Goal: Transaction & Acquisition: Purchase product/service

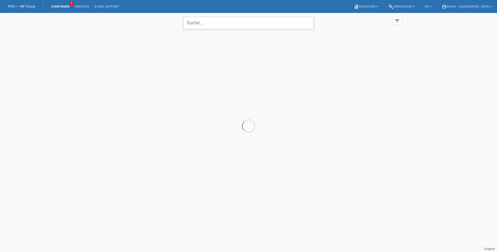
click at [203, 23] on input "text" at bounding box center [248, 23] width 130 height 12
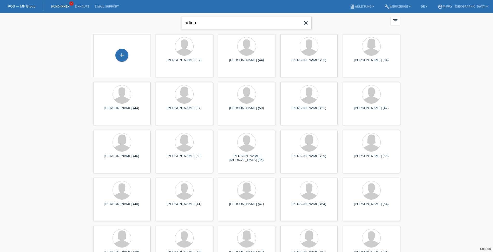
type input "adina"
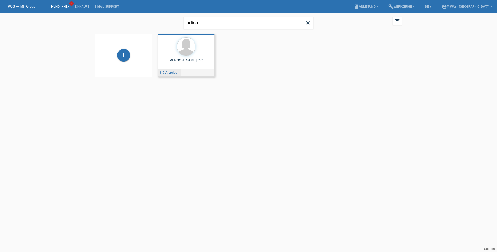
click at [170, 73] on span "Anzeigen" at bounding box center [172, 73] width 14 height 4
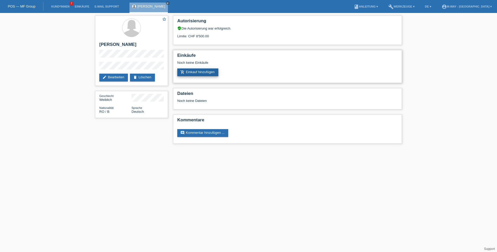
click at [192, 72] on link "add_shopping_cart Einkauf hinzufügen" at bounding box center [197, 73] width 41 height 8
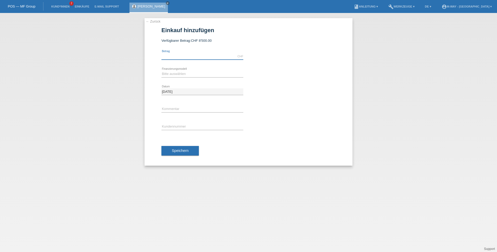
click at [174, 54] on input "text" at bounding box center [202, 56] width 82 height 6
type input "8498.30"
click at [167, 74] on select "Bitte auswählen Fixe Raten Kauf auf Rechnung mit Teilzahlungsoption" at bounding box center [202, 74] width 82 height 6
select select "77"
click at [161, 71] on select "Bitte auswählen Fixe Raten Kauf auf Rechnung mit Teilzahlungsoption" at bounding box center [202, 74] width 82 height 6
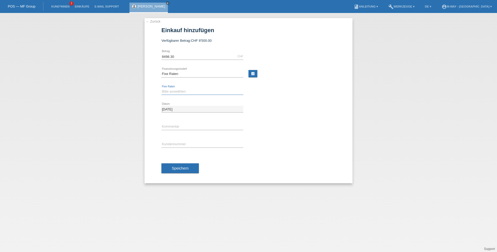
click at [173, 92] on select "Bitte auswählen 4 Raten 5 Raten 6 Raten 7 Raten 8 Raten 9 Raten 10 Raten 11 Rat…" at bounding box center [202, 92] width 82 height 6
select select "202"
click at [161, 89] on select "Bitte auswählen 4 Raten 5 Raten 6 Raten 7 Raten 8 Raten 9 Raten 10 Raten 11 Rat…" at bounding box center [202, 92] width 82 height 6
click at [170, 144] on input "text" at bounding box center [202, 144] width 82 height 6
type input "K134602"
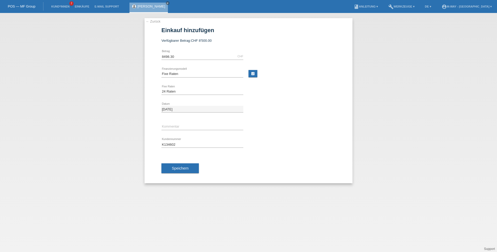
click at [187, 170] on span "Speichern" at bounding box center [180, 169] width 17 height 4
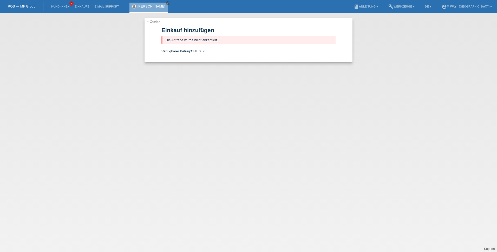
click at [152, 20] on link "← Zurück" at bounding box center [153, 21] width 15 height 4
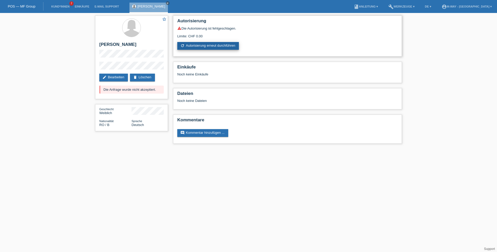
click at [205, 44] on link "refresh Autorisierung erneut durchführen" at bounding box center [208, 46] width 62 height 8
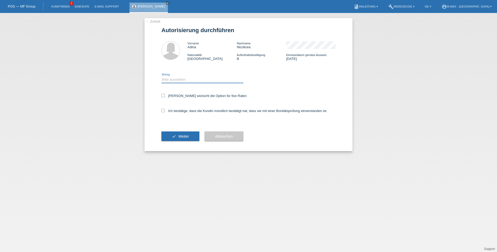
click at [203, 79] on select "Bitte auswählen CHF 1.00 - CHF 499.00 CHF 500.00 - CHF 1'999.00 CHF 2'000.00 - …" at bounding box center [202, 80] width 82 height 6
select select "3"
click at [161, 77] on select "Bitte auswählen CHF 1.00 - CHF 499.00 CHF 500.00 - CHF 1'999.00 CHF 2'000.00 - …" at bounding box center [202, 80] width 82 height 6
click at [186, 96] on label "[PERSON_NAME] wünscht die Option für fixe Raten" at bounding box center [203, 96] width 85 height 4
click at [165, 96] on input "[PERSON_NAME] wünscht die Option für fixe Raten" at bounding box center [162, 95] width 3 height 3
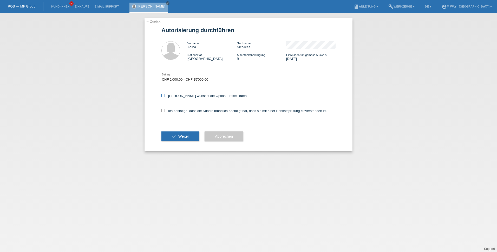
checkbox input "true"
click at [177, 112] on label "Ich bestätige, dass die Kundin mündlich bestätigt hat, dass sie mit einer Bonit…" at bounding box center [244, 111] width 166 height 4
click at [165, 112] on input "Ich bestätige, dass die Kundin mündlich bestätigt hat, dass sie mit einer Bonit…" at bounding box center [162, 110] width 3 height 3
checkbox input "true"
click at [178, 136] on span "Weiter" at bounding box center [183, 137] width 11 height 4
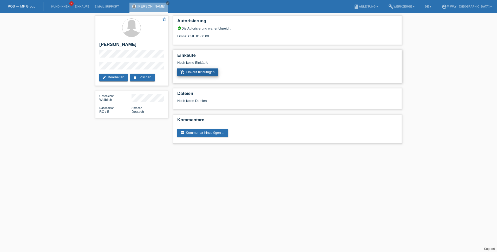
click at [203, 73] on link "add_shopping_cart Einkauf hinzufügen" at bounding box center [197, 73] width 41 height 8
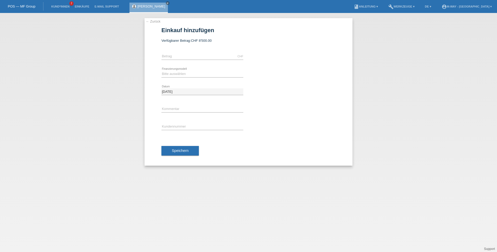
click at [198, 51] on div "CHF error [GEOGRAPHIC_DATA]" at bounding box center [202, 57] width 82 height 18
click at [196, 55] on input "text" at bounding box center [202, 56] width 82 height 6
type input "8498.30"
type input "K134602"
click at [181, 73] on select "Bitte auswählen Fixe Raten Kauf auf Rechnung mit Teilzahlungsoption" at bounding box center [202, 74] width 82 height 6
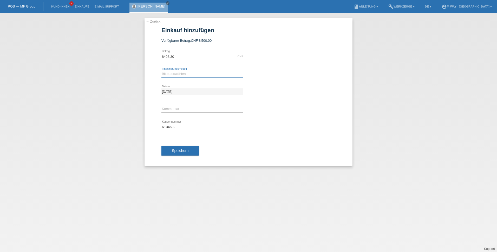
select select "77"
click at [161, 71] on select "Bitte auswählen Fixe Raten Kauf auf Rechnung mit Teilzahlungsoption" at bounding box center [202, 74] width 82 height 6
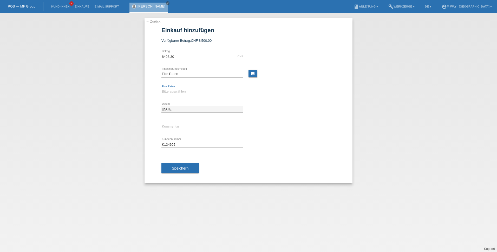
click at [181, 90] on select "Bitte auswählen 4 Raten 5 Raten 6 Raten 7 Raten 8 Raten 9 Raten 10 Raten 11 Rat…" at bounding box center [202, 92] width 82 height 6
select select "202"
click at [161, 89] on select "Bitte auswählen 4 Raten 5 Raten 6 Raten 7 Raten 8 Raten 9 Raten 10 Raten 11 Rat…" at bounding box center [202, 92] width 82 height 6
click at [182, 168] on span "Speichern" at bounding box center [180, 169] width 17 height 4
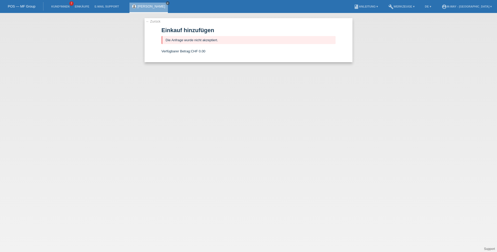
click at [166, 3] on icon "close" at bounding box center [167, 3] width 3 height 3
click at [57, 6] on link "Kund*innen" at bounding box center [60, 6] width 23 height 3
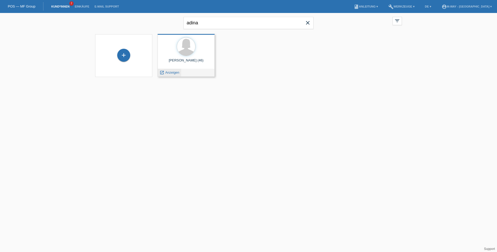
click at [172, 74] on span "Anzeigen" at bounding box center [172, 73] width 14 height 4
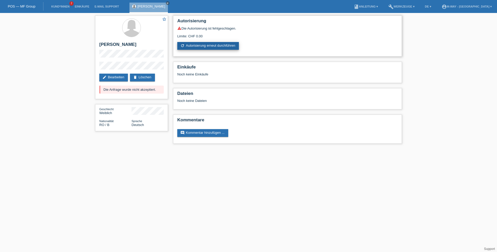
click at [199, 47] on link "refresh Autorisierung erneut durchführen" at bounding box center [208, 46] width 62 height 8
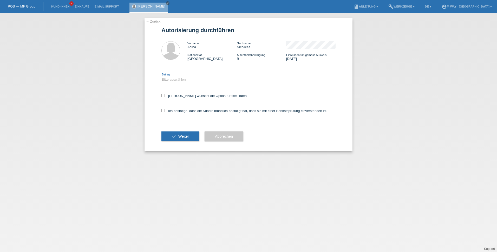
click at [184, 80] on select "Bitte auswählen CHF 1.00 - CHF 499.00 CHF 500.00 - CHF 1'999.00 CHF 2'000.00 - …" at bounding box center [202, 80] width 82 height 6
select select "3"
click at [161, 77] on select "Bitte auswählen CHF 1.00 - CHF 499.00 CHF 500.00 - CHF 1'999.00 CHF 2'000.00 - …" at bounding box center [202, 80] width 82 height 6
click at [163, 94] on icon at bounding box center [162, 95] width 3 height 3
click at [163, 94] on input "Kundin wünscht die Option für fixe Raten" at bounding box center [162, 95] width 3 height 3
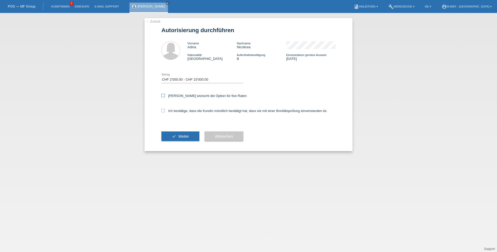
checkbox input "true"
click at [163, 112] on label "Ich bestätige, dass die Kundin mündlich bestätigt hat, dass sie mit einer Bonit…" at bounding box center [244, 111] width 166 height 4
click at [163, 110] on icon at bounding box center [162, 110] width 3 height 3
click at [163, 110] on input "Ich bestätige, dass die Kundin mündlich bestätigt hat, dass sie mit einer Bonit…" at bounding box center [162, 110] width 3 height 3
checkbox input "true"
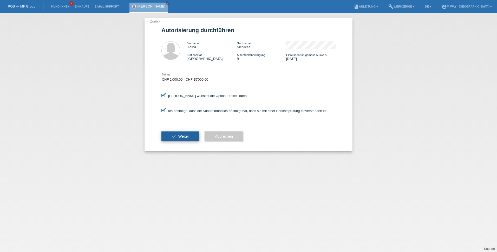
click at [175, 138] on button "check Weiter" at bounding box center [180, 137] width 38 height 10
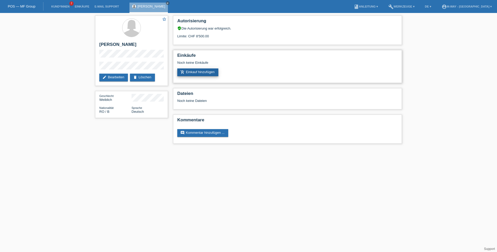
click at [197, 72] on link "add_shopping_cart Einkauf hinzufügen" at bounding box center [197, 73] width 41 height 8
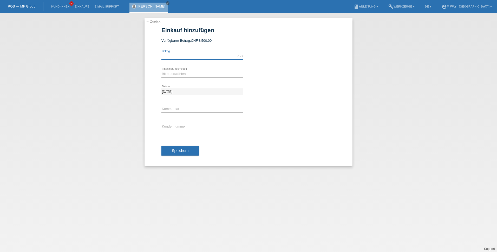
click at [176, 56] on input "text" at bounding box center [202, 56] width 82 height 6
type input "8498.30"
type input "K134602"
click at [170, 75] on select "Bitte auswählen Fixe Raten Kauf auf Rechnung mit Teilzahlungsoption" at bounding box center [202, 74] width 82 height 6
select select "77"
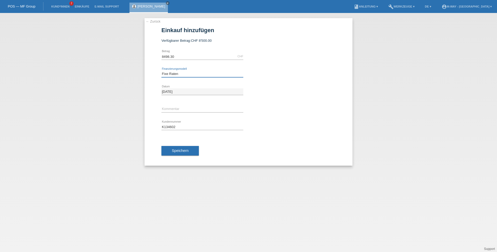
click at [161, 71] on select "Bitte auswählen Fixe Raten Kauf auf Rechnung mit Teilzahlungsoption" at bounding box center [202, 74] width 82 height 6
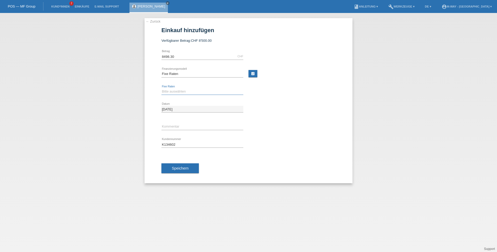
click at [171, 91] on select "Bitte auswählen 4 Raten 5 Raten 6 Raten 7 Raten 8 Raten 9 Raten 10 Raten 11 Rat…" at bounding box center [202, 92] width 82 height 6
select select "202"
click at [161, 89] on select "Bitte auswählen 4 Raten 5 Raten 6 Raten 7 Raten 8 Raten 9 Raten 10 Raten 11 Rat…" at bounding box center [202, 92] width 82 height 6
click at [185, 169] on span "Speichern" at bounding box center [180, 169] width 17 height 4
